Goal: Information Seeking & Learning: Find specific fact

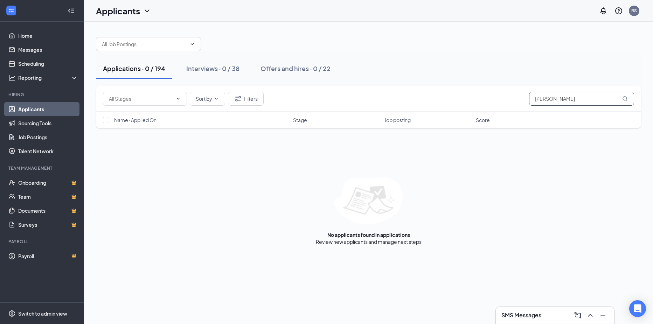
click at [558, 100] on input "[PERSON_NAME]" at bounding box center [581, 99] width 105 height 14
click at [630, 102] on input "[PERSON_NAME]" at bounding box center [581, 99] width 105 height 14
drag, startPoint x: 561, startPoint y: 96, endPoint x: 521, endPoint y: 99, distance: 40.0
click at [521, 99] on div "Sort by Filters [PERSON_NAME]" at bounding box center [368, 99] width 531 height 14
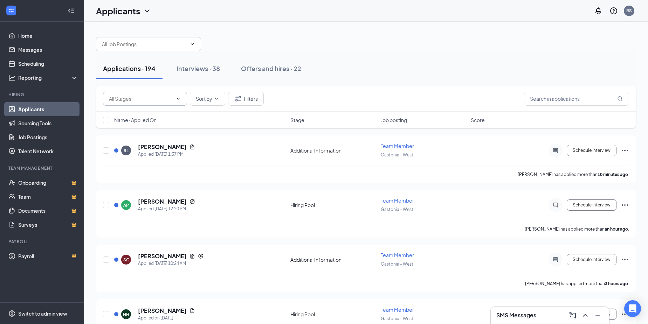
click at [154, 100] on input "text" at bounding box center [141, 99] width 64 height 8
click at [157, 99] on input "text" at bounding box center [141, 99] width 64 height 8
click at [336, 48] on div at bounding box center [366, 40] width 540 height 21
click at [457, 65] on div "Applications · 194 Interviews · 38 Offers and hires · 22" at bounding box center [366, 68] width 540 height 21
click at [359, 78] on div "Applications · 194 Interviews · 38 Offers and hires · 22" at bounding box center [366, 68] width 540 height 21
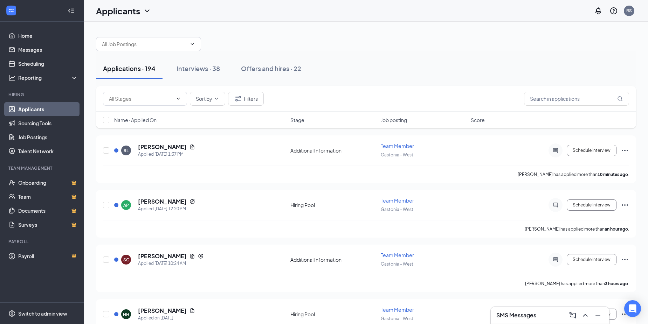
click at [355, 54] on div "Applications · 194 Interviews · 38 Offers and hires · 22" at bounding box center [366, 68] width 540 height 35
click at [341, 52] on div "Applications · 194 Interviews · 38 Offers and hires · 22" at bounding box center [366, 68] width 540 height 35
click at [280, 38] on div at bounding box center [366, 40] width 540 height 21
click at [320, 33] on div at bounding box center [366, 40] width 540 height 21
click at [504, 56] on div "Applications · 194 Interviews · 38 Offers and hires · 22" at bounding box center [366, 68] width 540 height 35
